Goal: Information Seeking & Learning: Learn about a topic

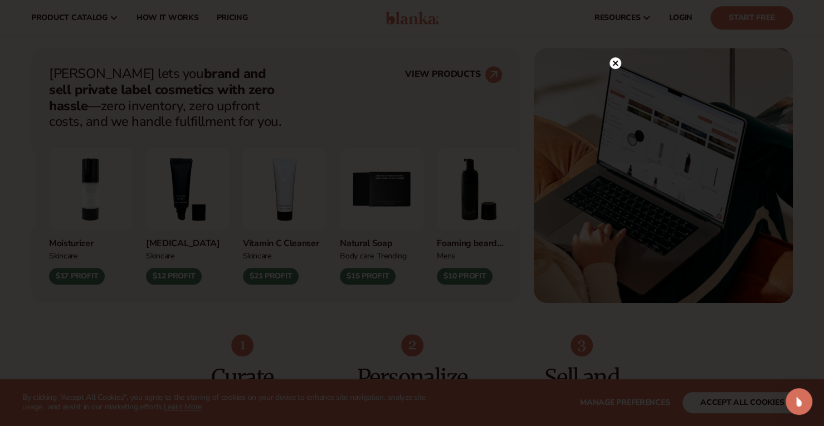
scroll to position [415, 0]
click at [618, 84] on icon at bounding box center [616, 87] width 6 height 6
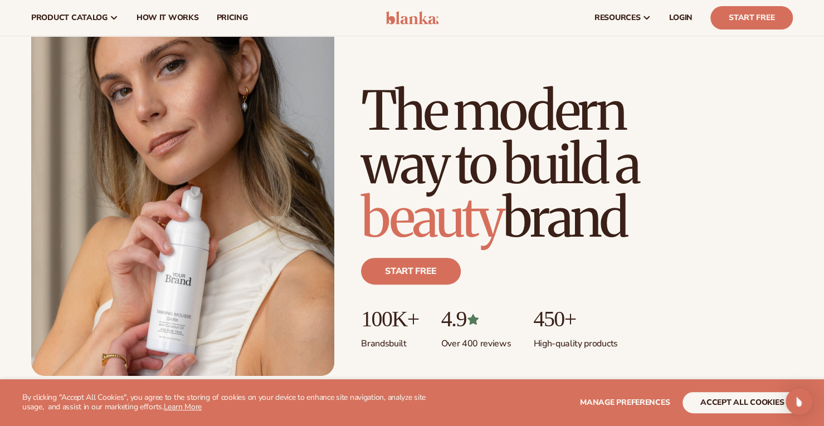
scroll to position [0, 0]
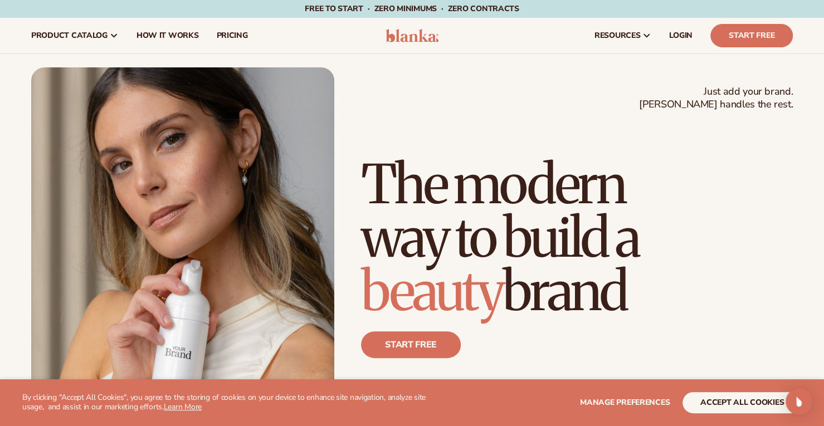
click at [159, 33] on span "How It Works" at bounding box center [168, 35] width 62 height 9
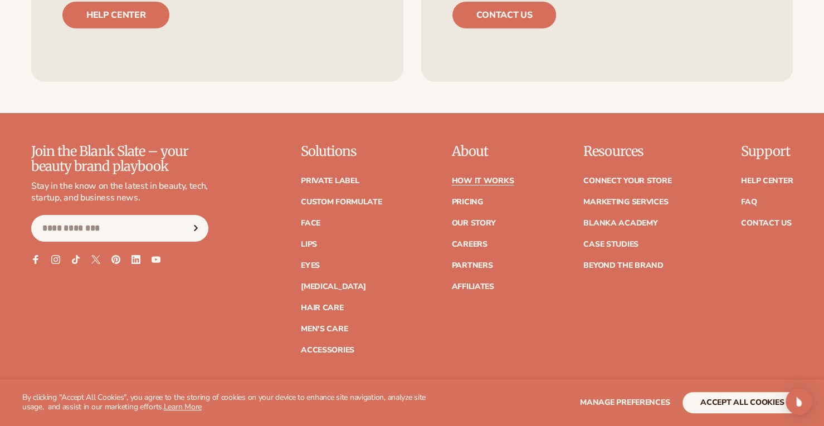
scroll to position [2451, 0]
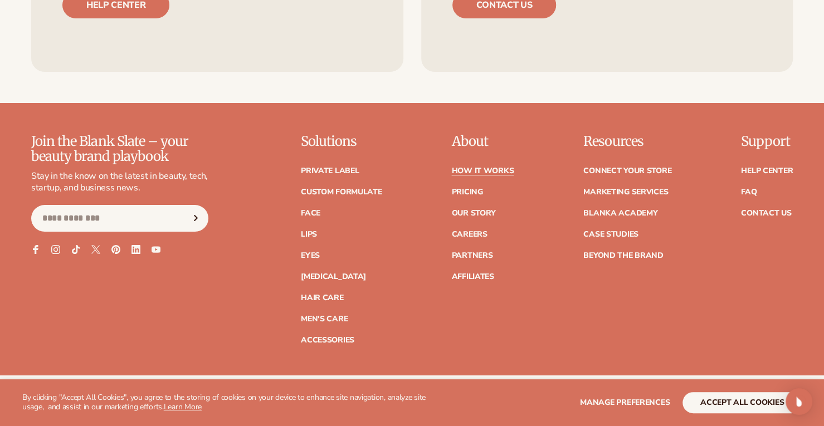
click at [468, 191] on link "Pricing" at bounding box center [466, 192] width 31 height 8
